Goal: Information Seeking & Learning: Learn about a topic

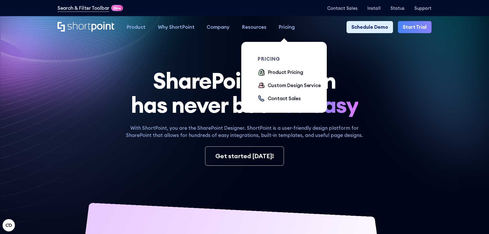
click at [279, 26] on div "Pricing" at bounding box center [287, 26] width 16 height 7
click at [278, 71] on div "Product Pricing" at bounding box center [285, 72] width 35 height 7
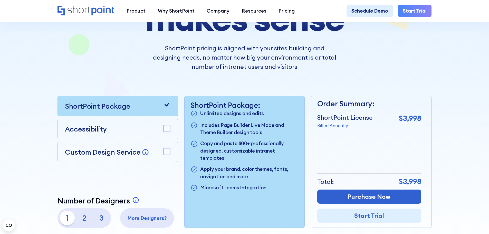
scroll to position [128, 0]
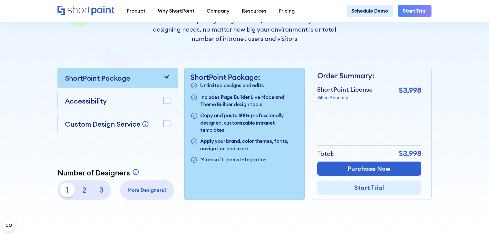
click at [100, 190] on p "3" at bounding box center [101, 190] width 15 height 15
click at [80, 193] on p "2" at bounding box center [84, 190] width 15 height 15
click at [69, 193] on p "1" at bounding box center [67, 190] width 15 height 15
click at [98, 193] on p "3" at bounding box center [101, 190] width 15 height 15
click at [69, 194] on p "1" at bounding box center [67, 190] width 15 height 15
